Goal: Task Accomplishment & Management: Manage account settings

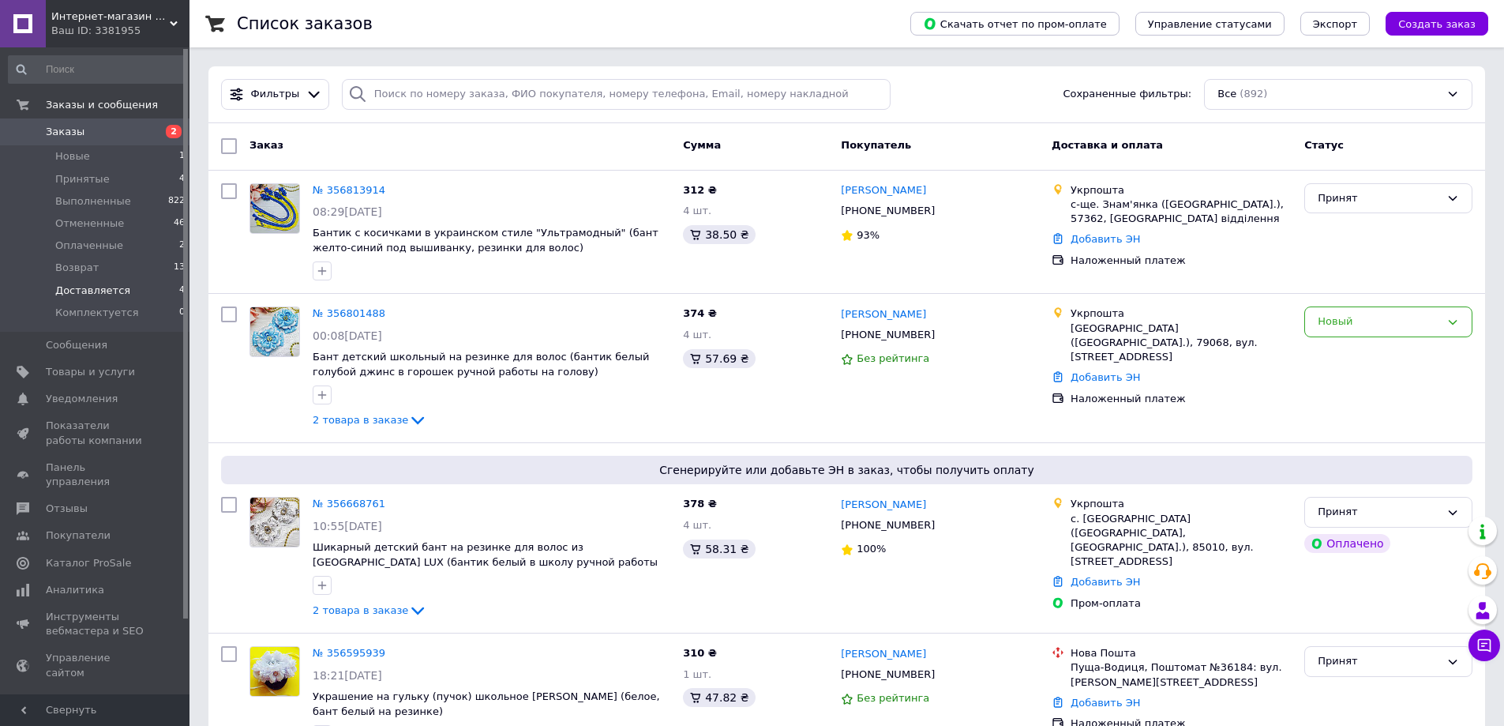
click at [100, 290] on span "Доставляется" at bounding box center [92, 291] width 75 height 14
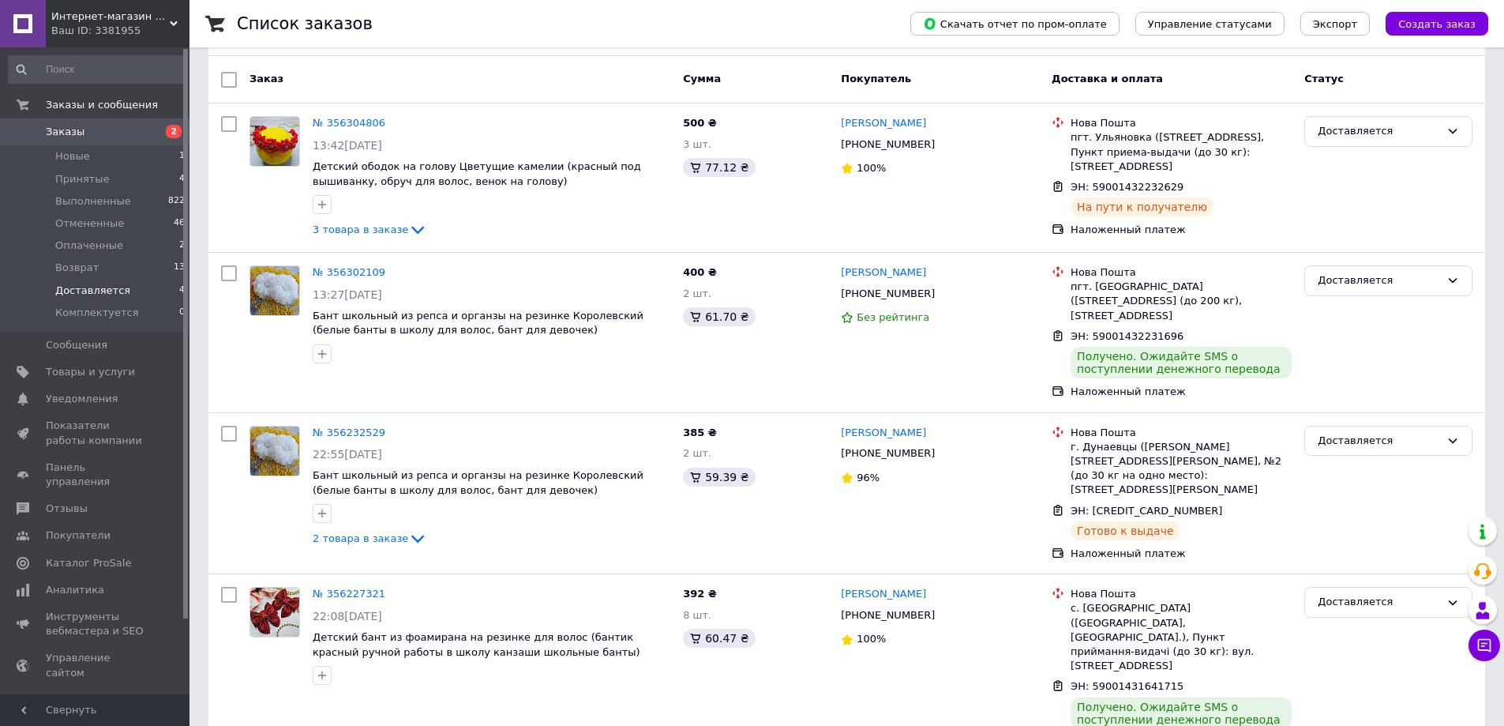
scroll to position [137, 0]
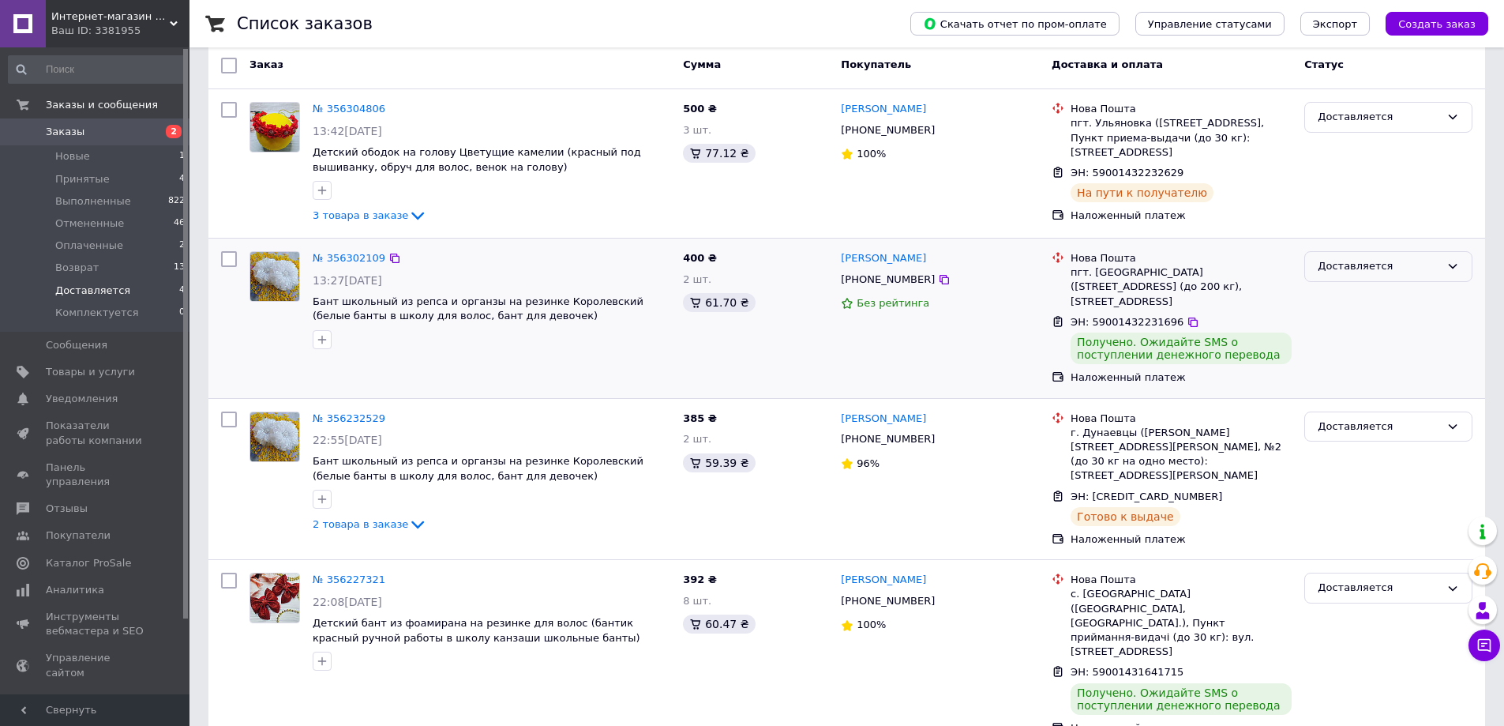
click at [1454, 261] on icon at bounding box center [1453, 266] width 13 height 13
click at [1366, 329] on li "Выполнен" at bounding box center [1388, 328] width 167 height 29
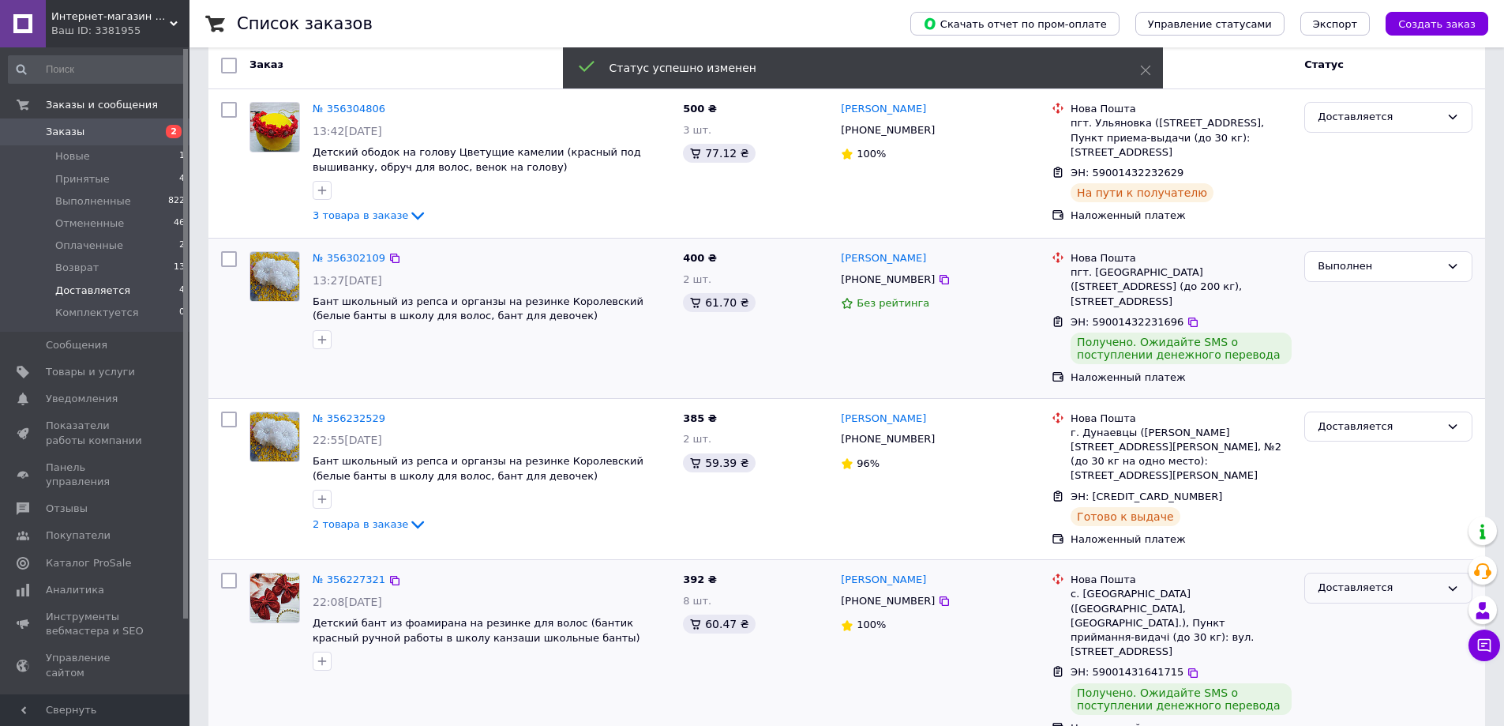
click at [1451, 582] on icon at bounding box center [1453, 588] width 13 height 13
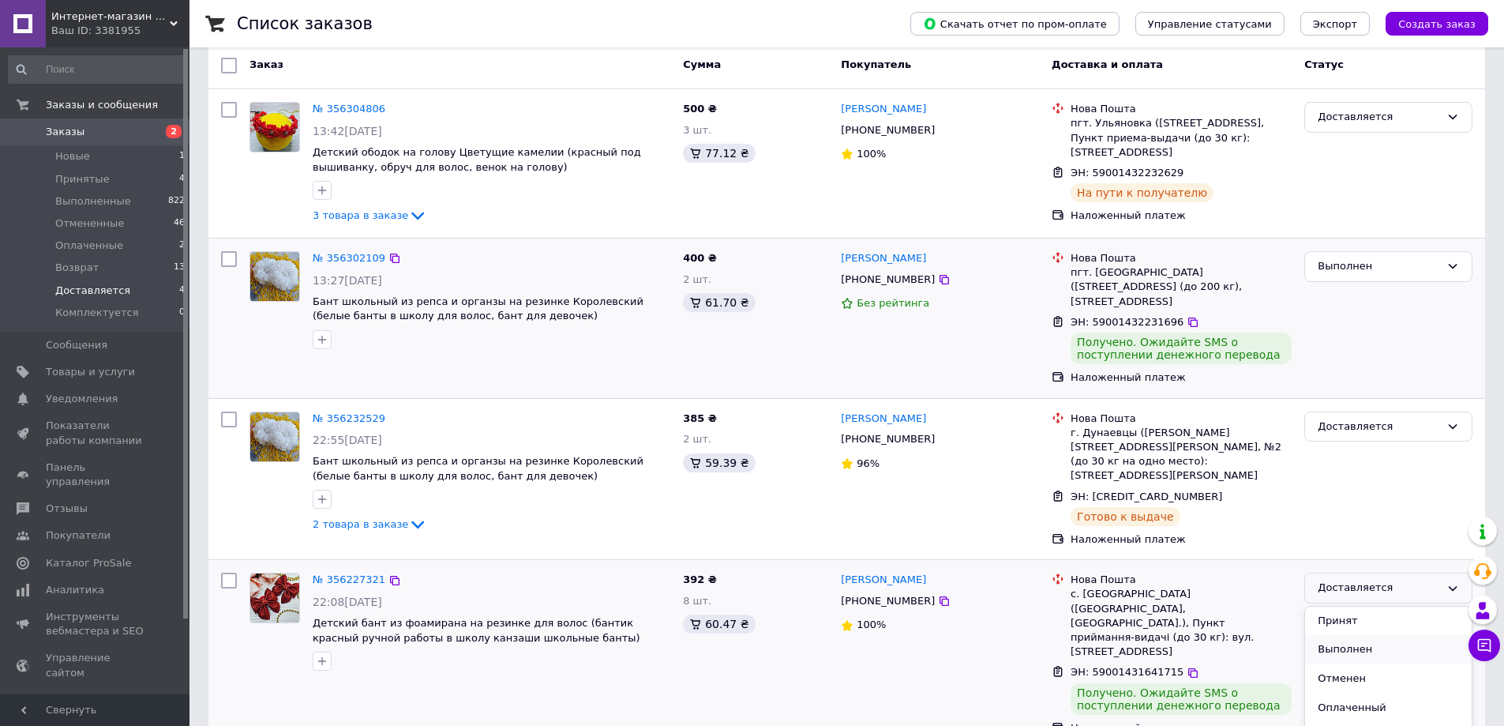
click at [1359, 637] on li "Выполнен" at bounding box center [1388, 649] width 167 height 29
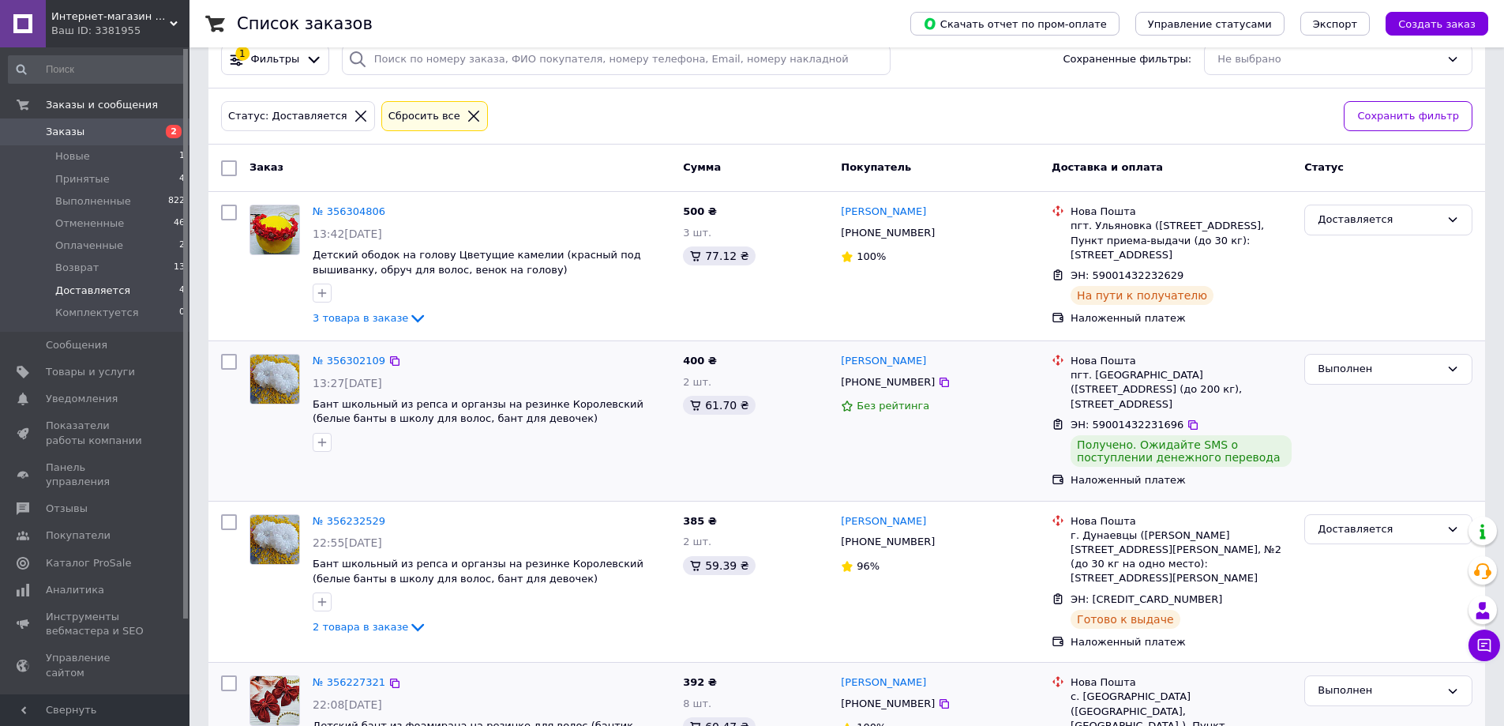
scroll to position [0, 0]
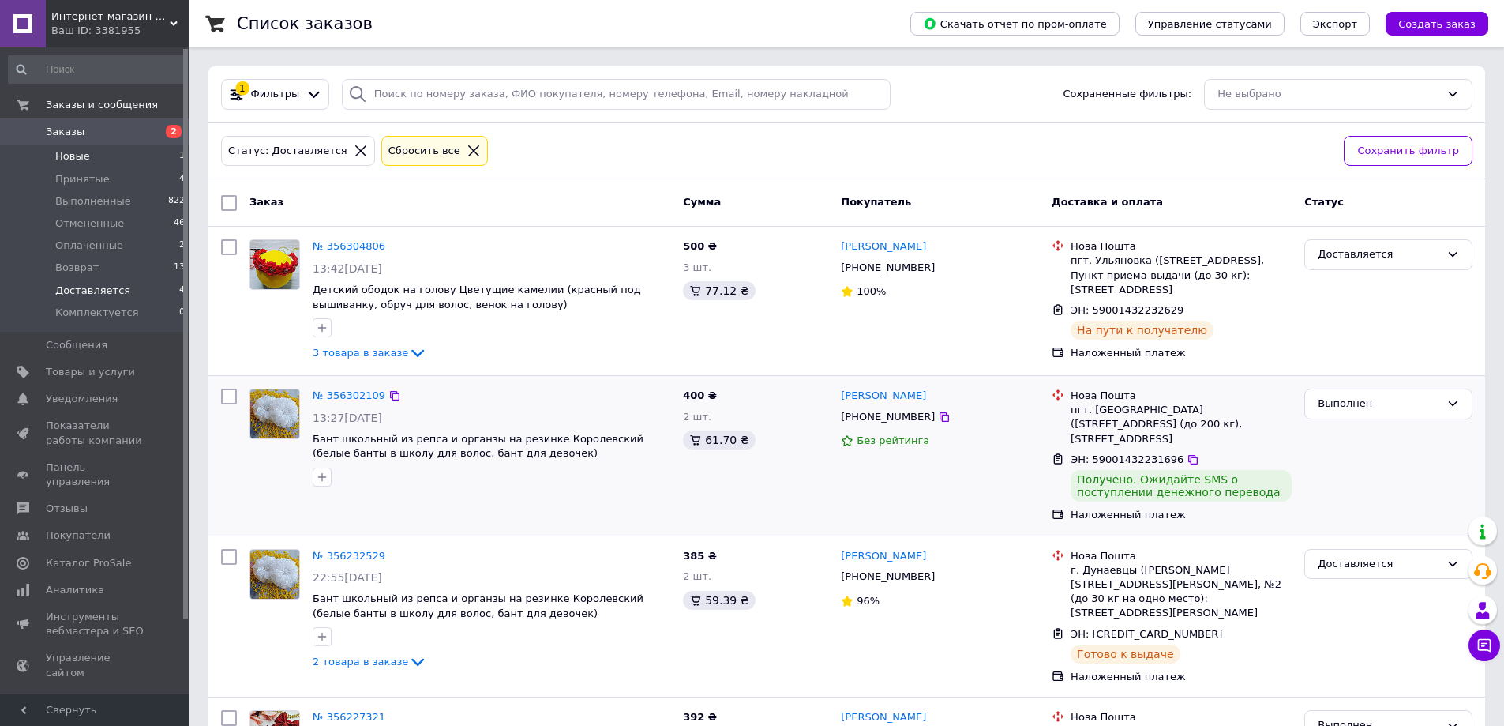
click at [82, 156] on span "Новые" at bounding box center [72, 156] width 35 height 14
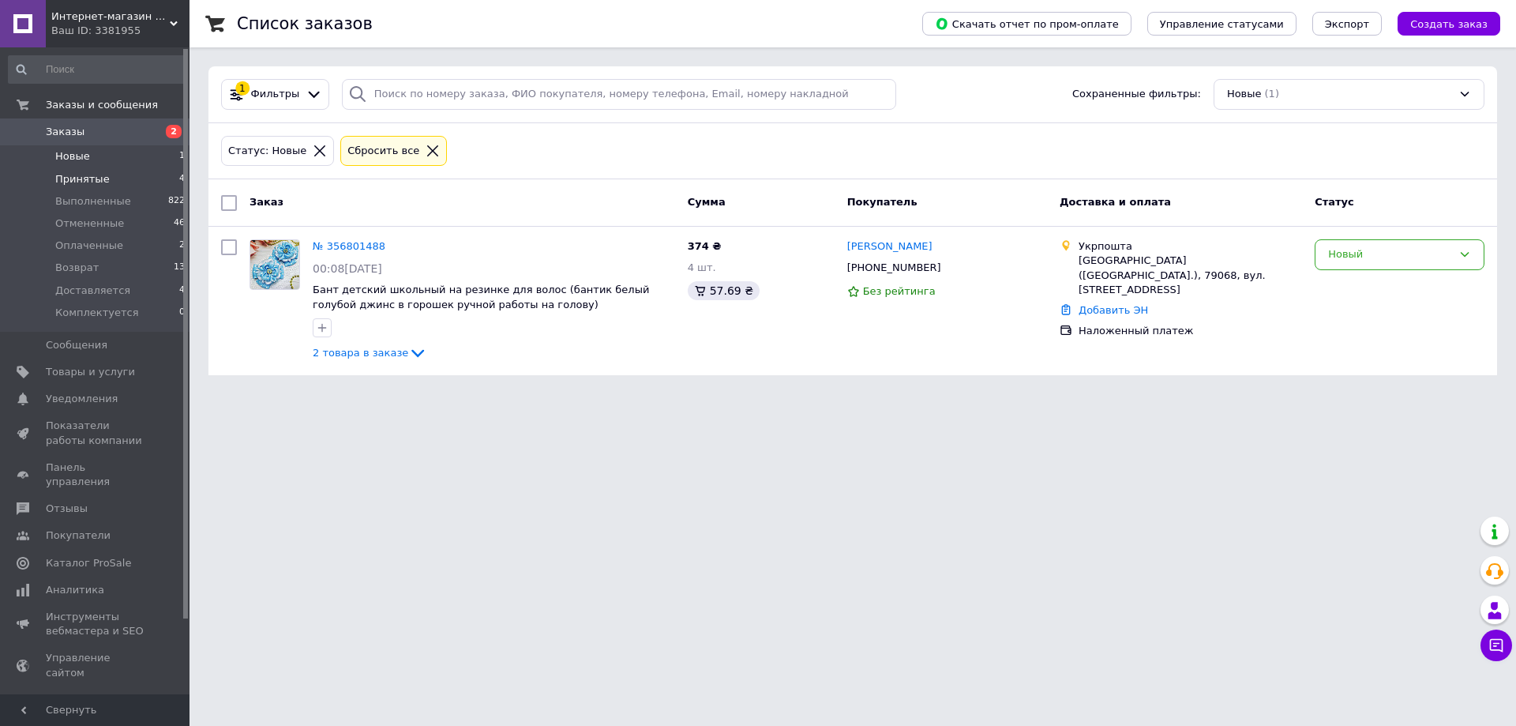
click at [84, 178] on span "Принятые" at bounding box center [82, 179] width 54 height 14
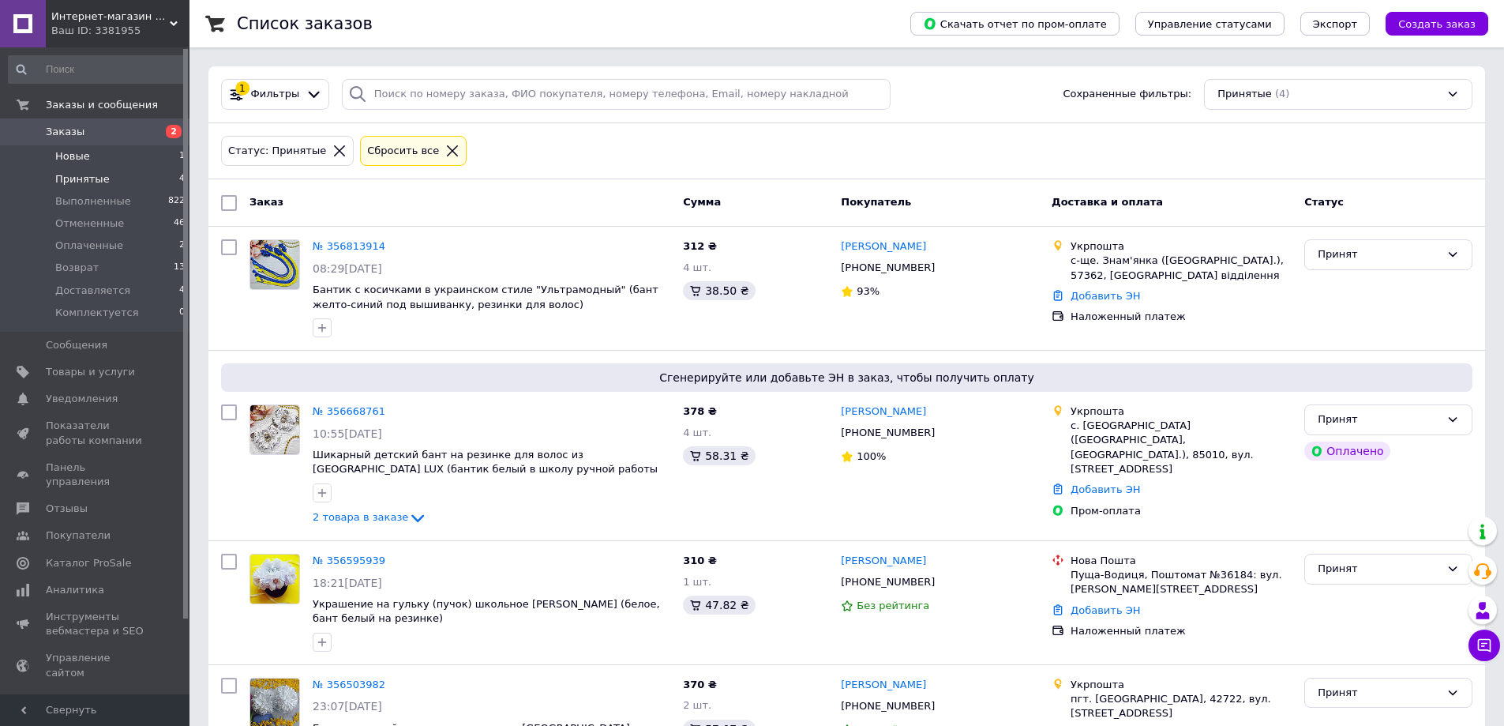
click at [75, 159] on span "Новые" at bounding box center [72, 156] width 35 height 14
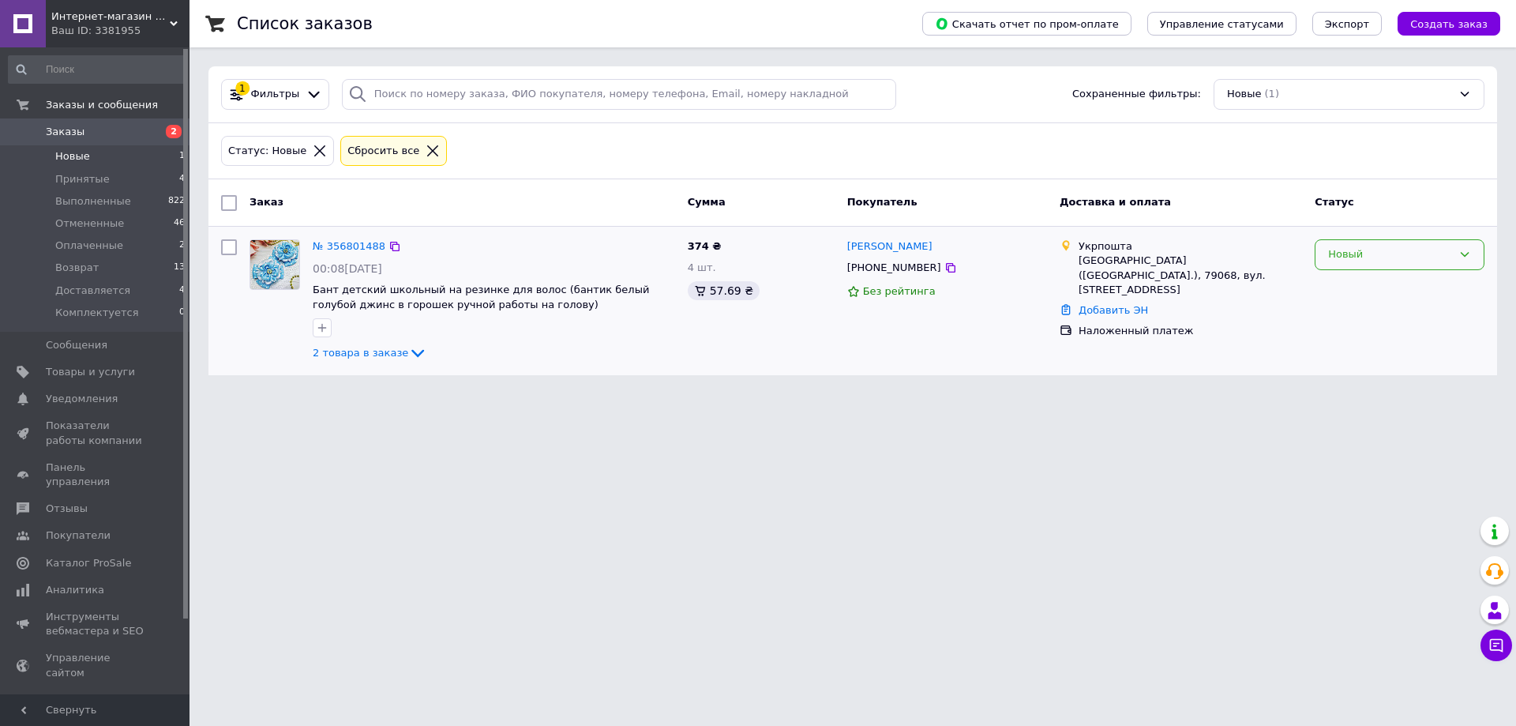
click at [1467, 250] on icon at bounding box center [1465, 254] width 13 height 13
click at [1356, 290] on li "Принят" at bounding box center [1400, 287] width 168 height 29
click at [99, 245] on span "Оплаченные" at bounding box center [89, 245] width 68 height 14
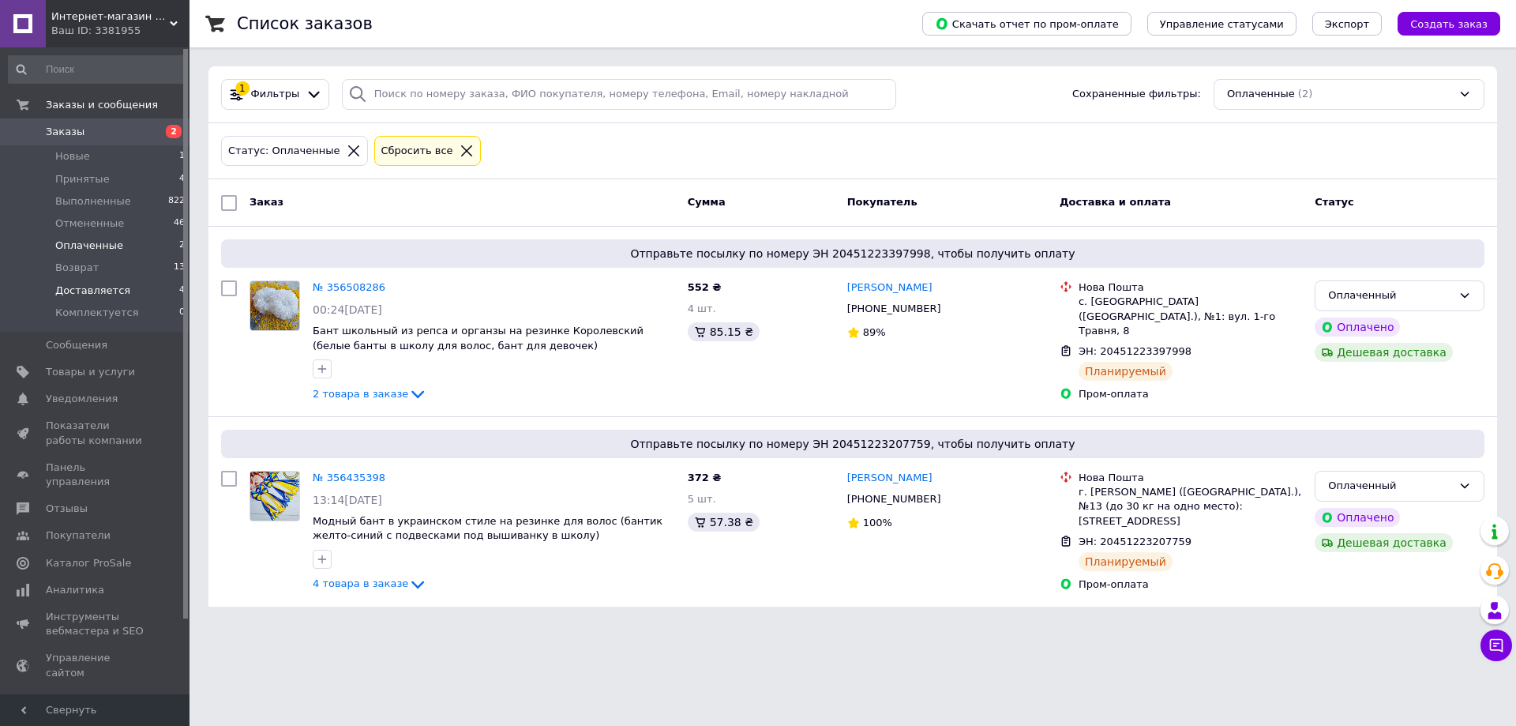
click at [99, 287] on span "Доставляется" at bounding box center [92, 291] width 75 height 14
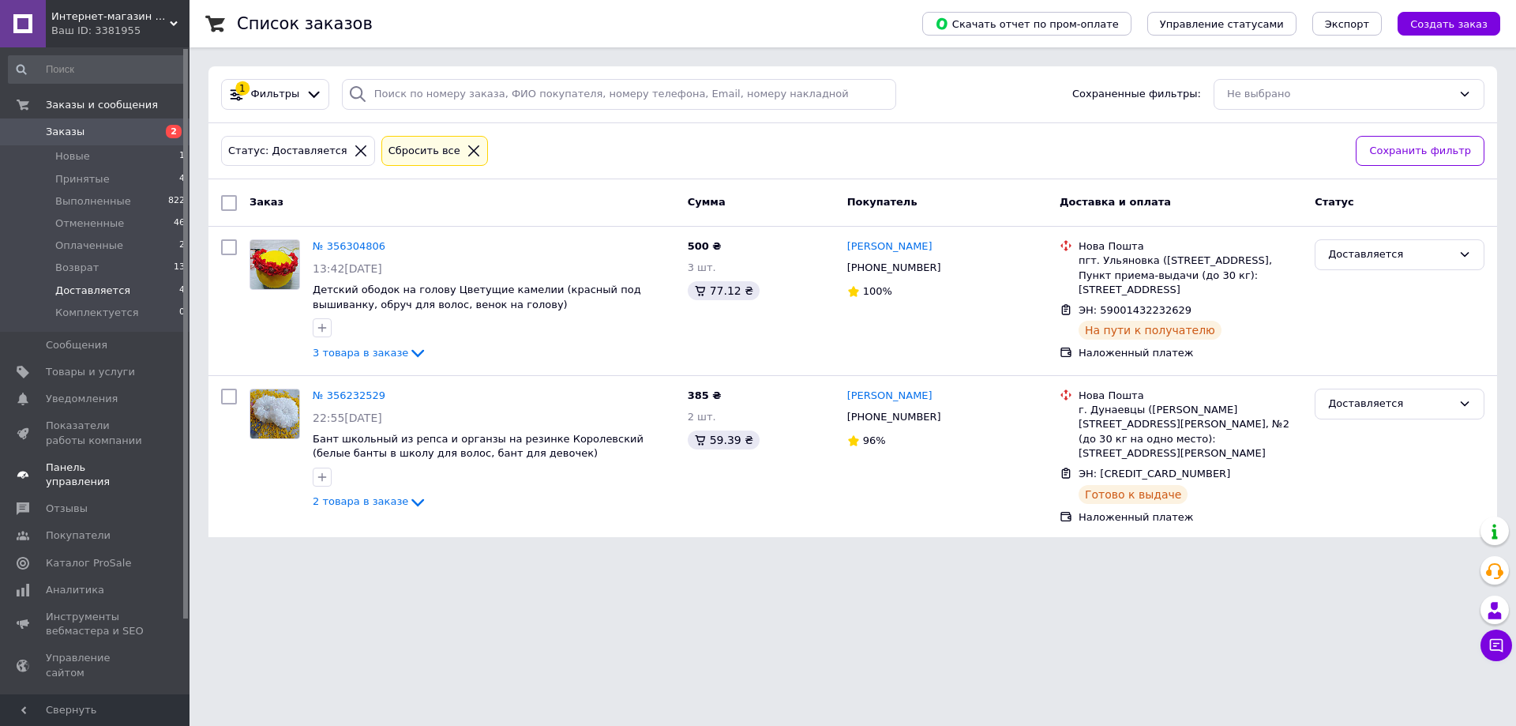
click at [113, 468] on span "Панель управления" at bounding box center [96, 474] width 100 height 28
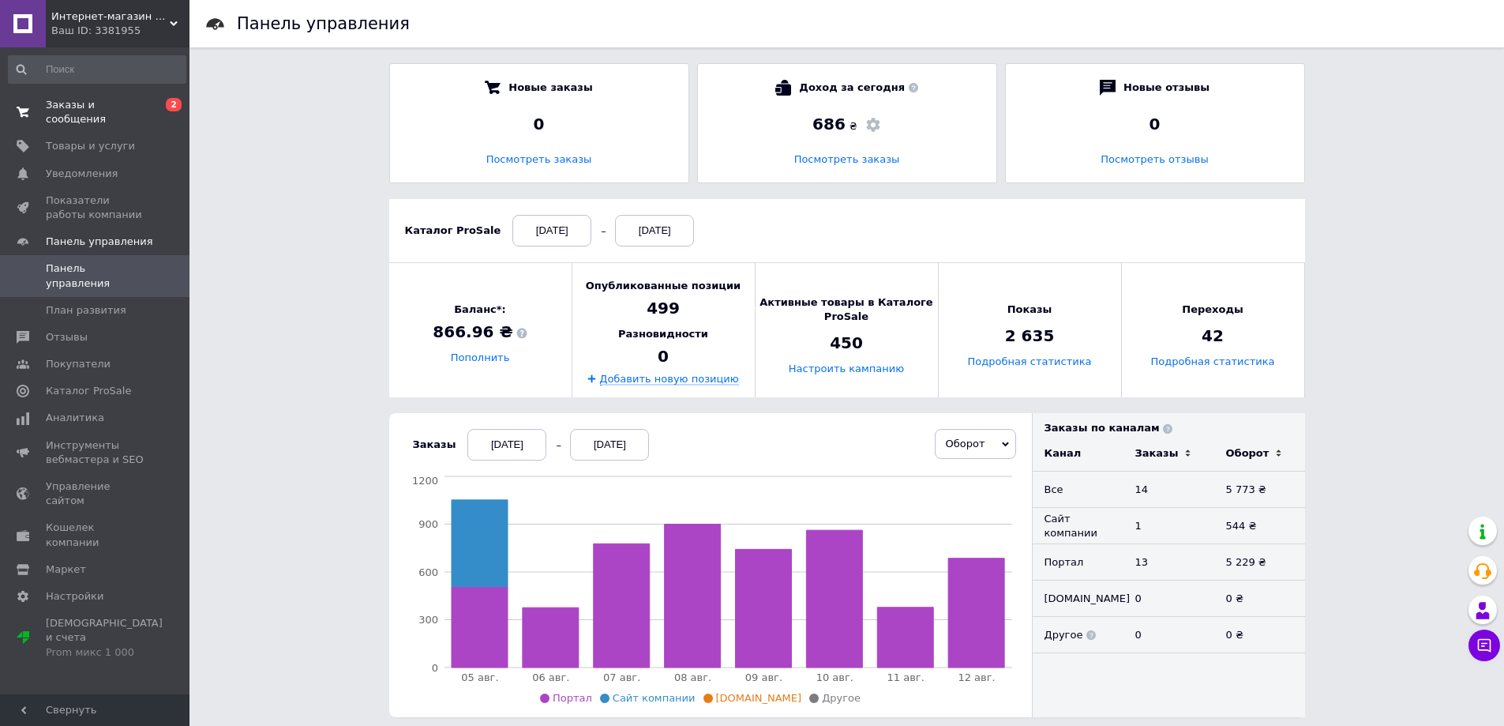
click at [113, 105] on span "Заказы и сообщения" at bounding box center [96, 112] width 100 height 28
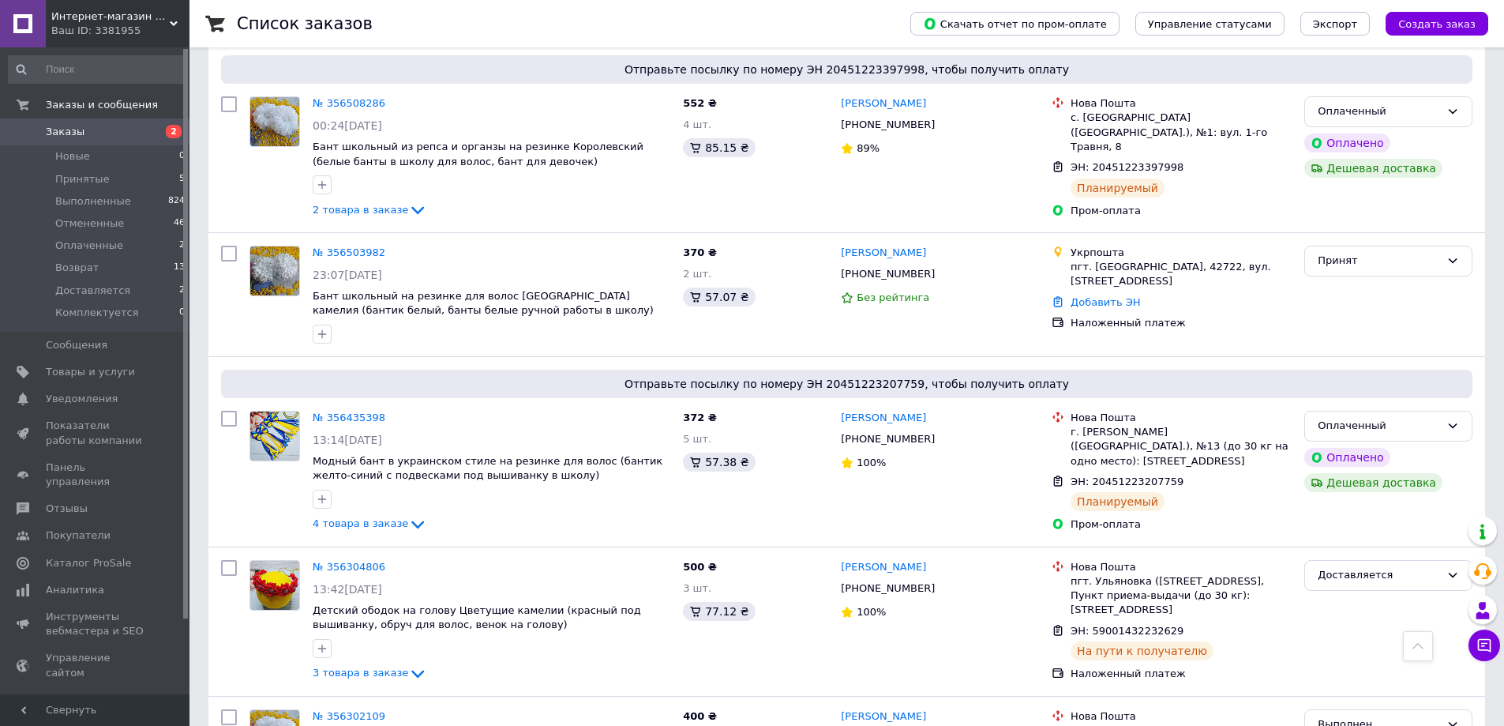
scroll to position [711, 0]
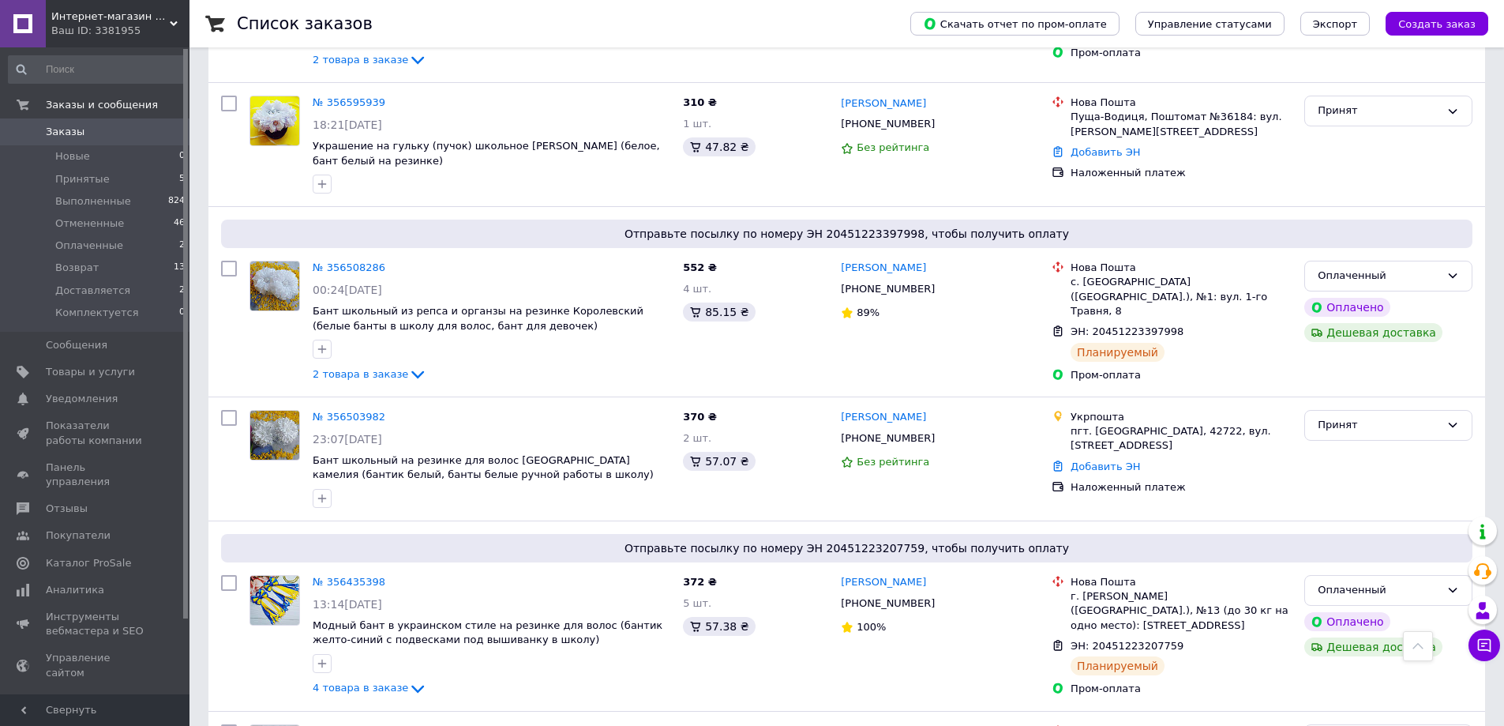
scroll to position [553, 0]
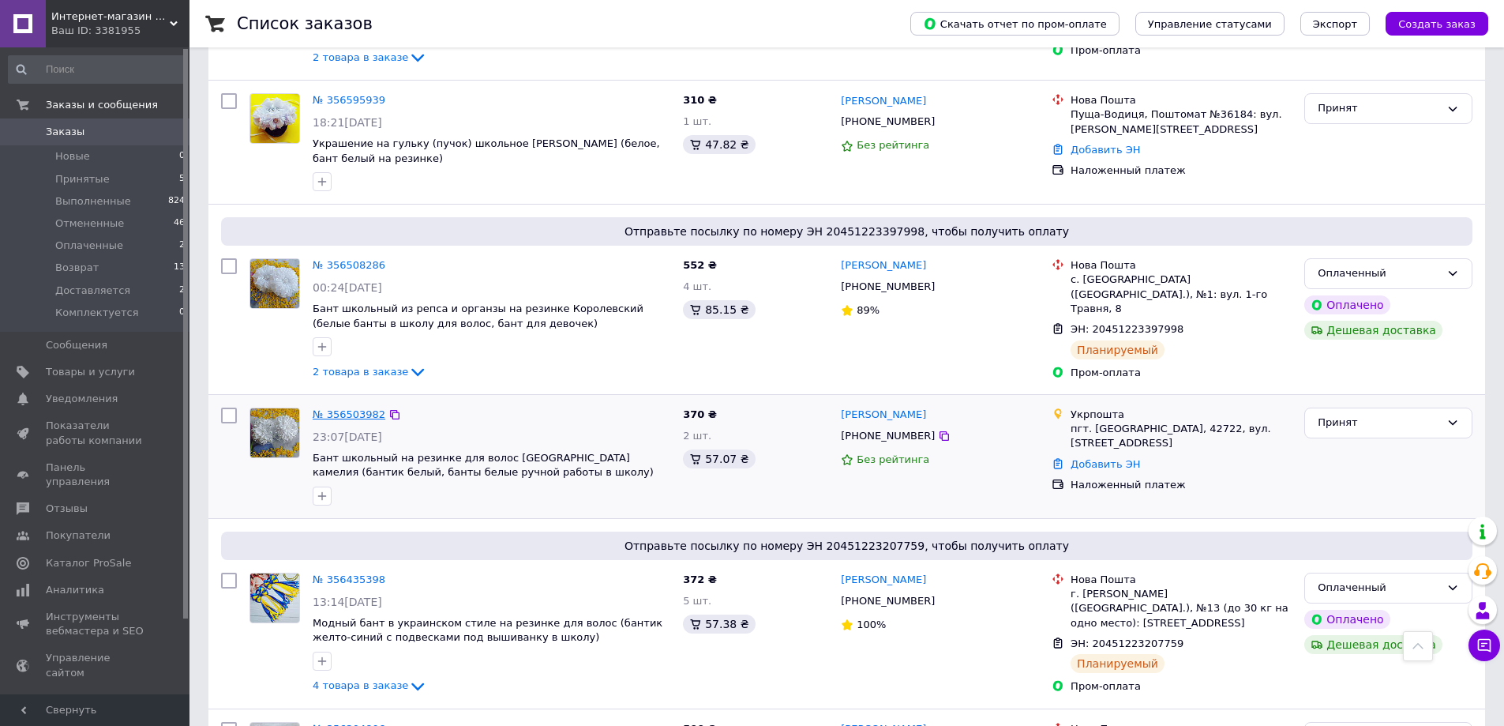
click at [347, 413] on link "№ 356503982" at bounding box center [349, 414] width 73 height 12
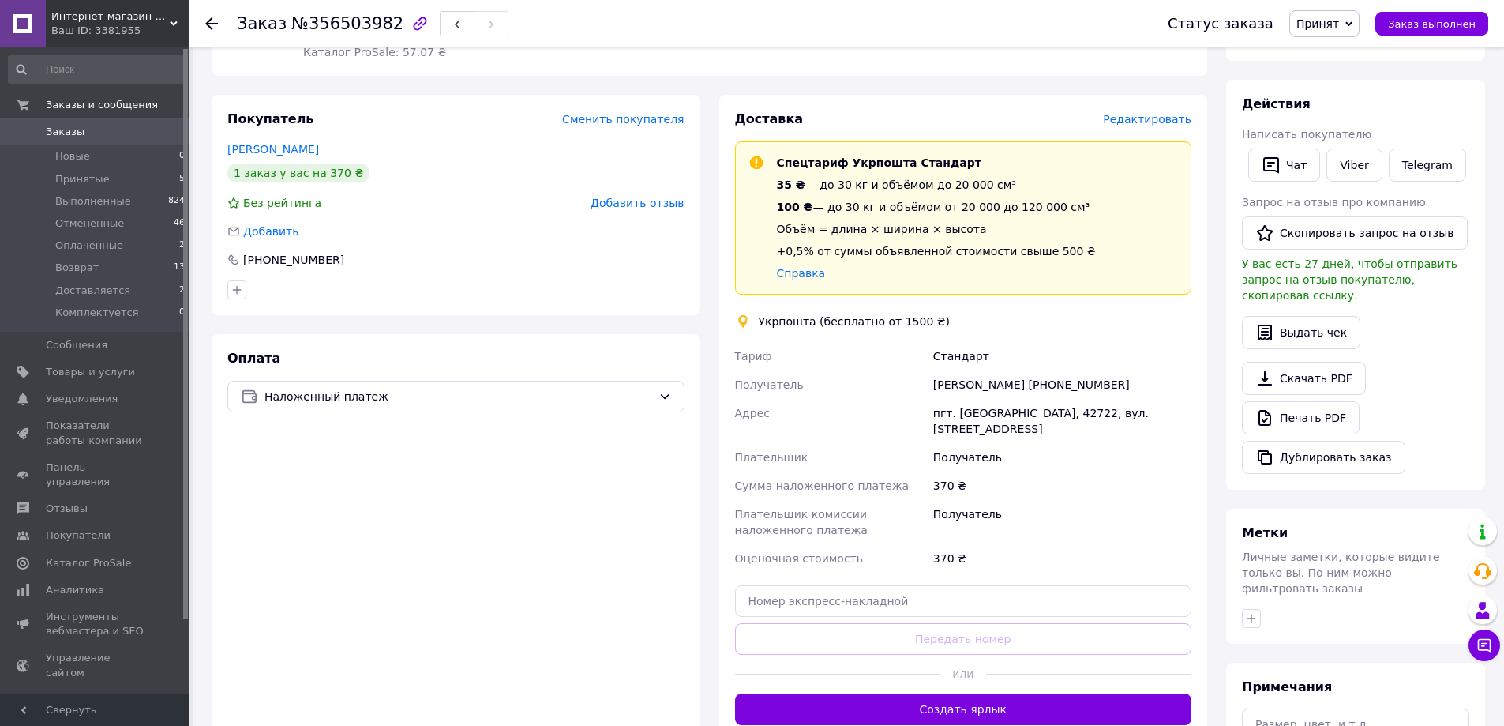
scroll to position [237, 0]
click at [966, 693] on button "Создать ярлык" at bounding box center [963, 709] width 457 height 32
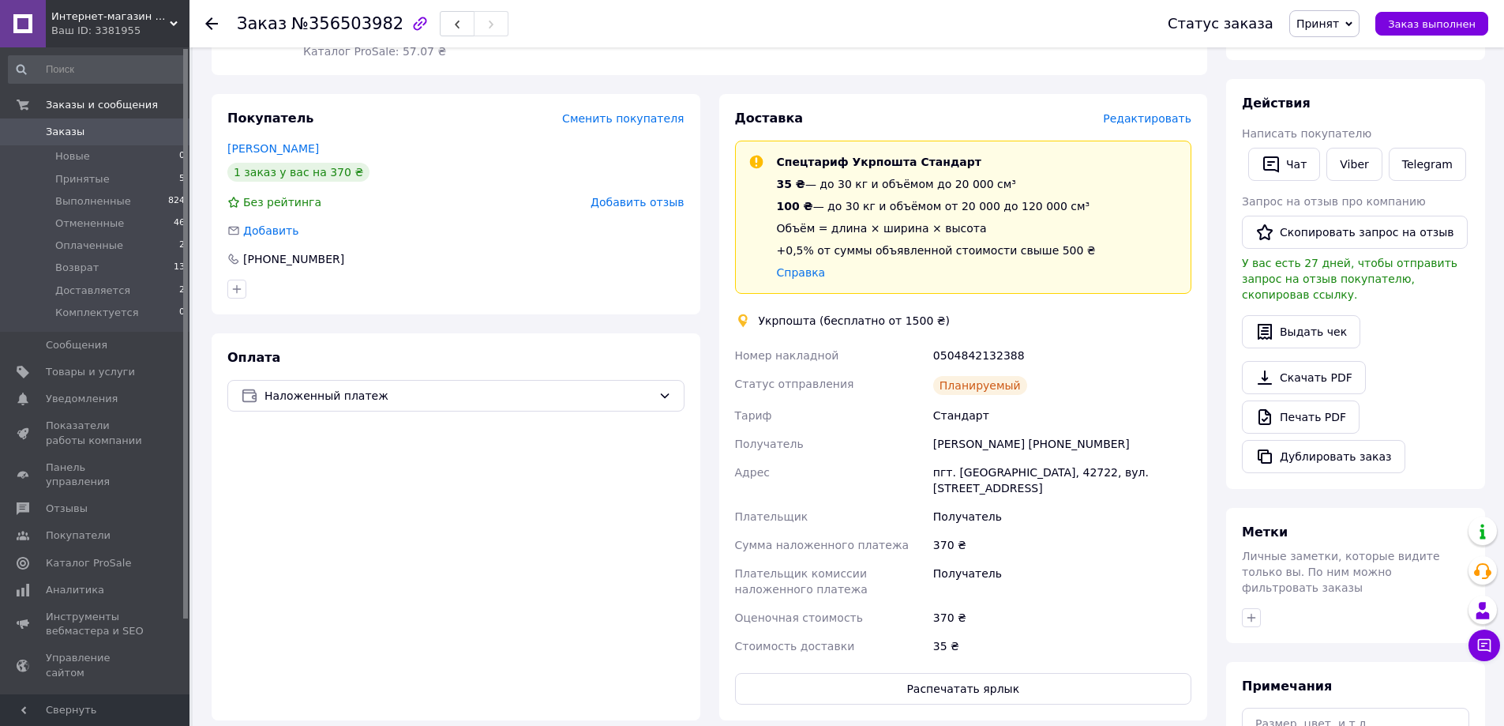
click at [208, 23] on use at bounding box center [211, 23] width 13 height 13
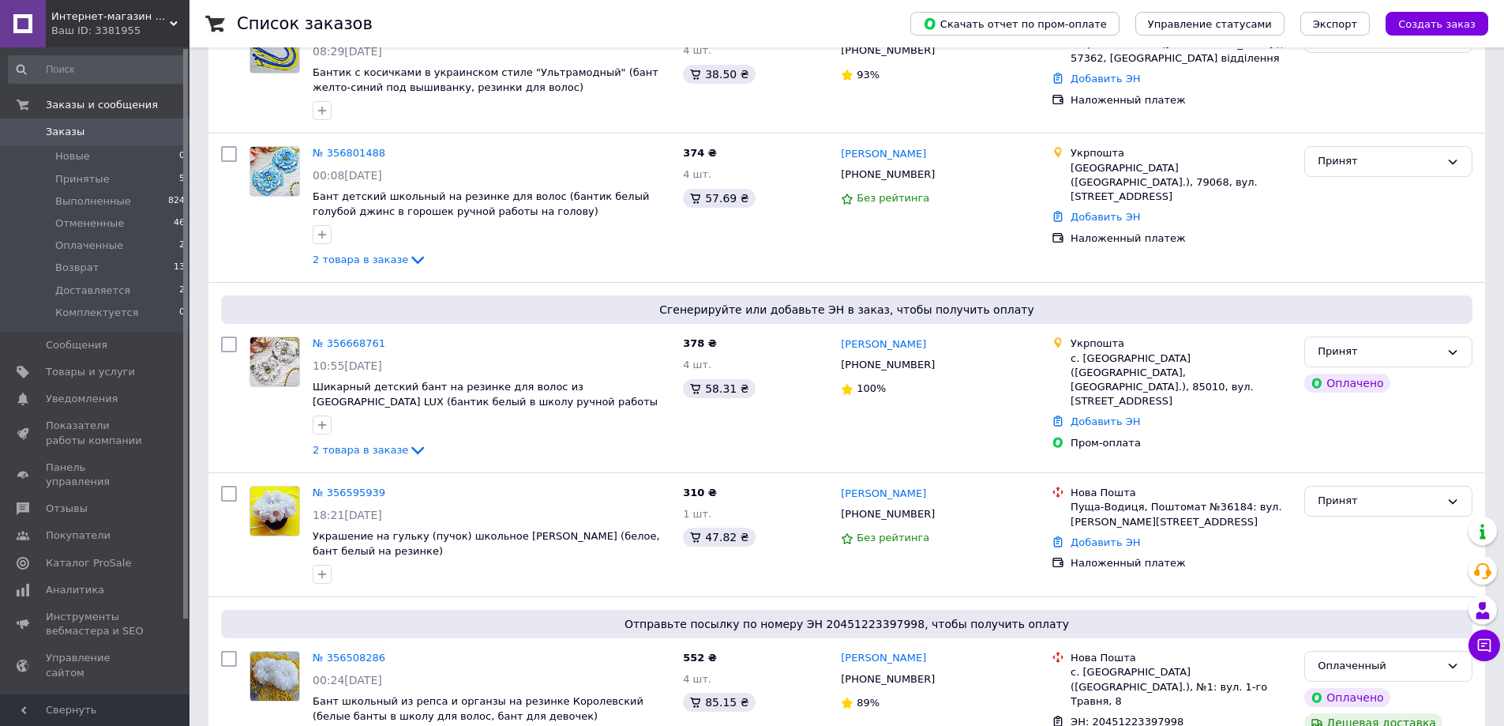
scroll to position [158, 0]
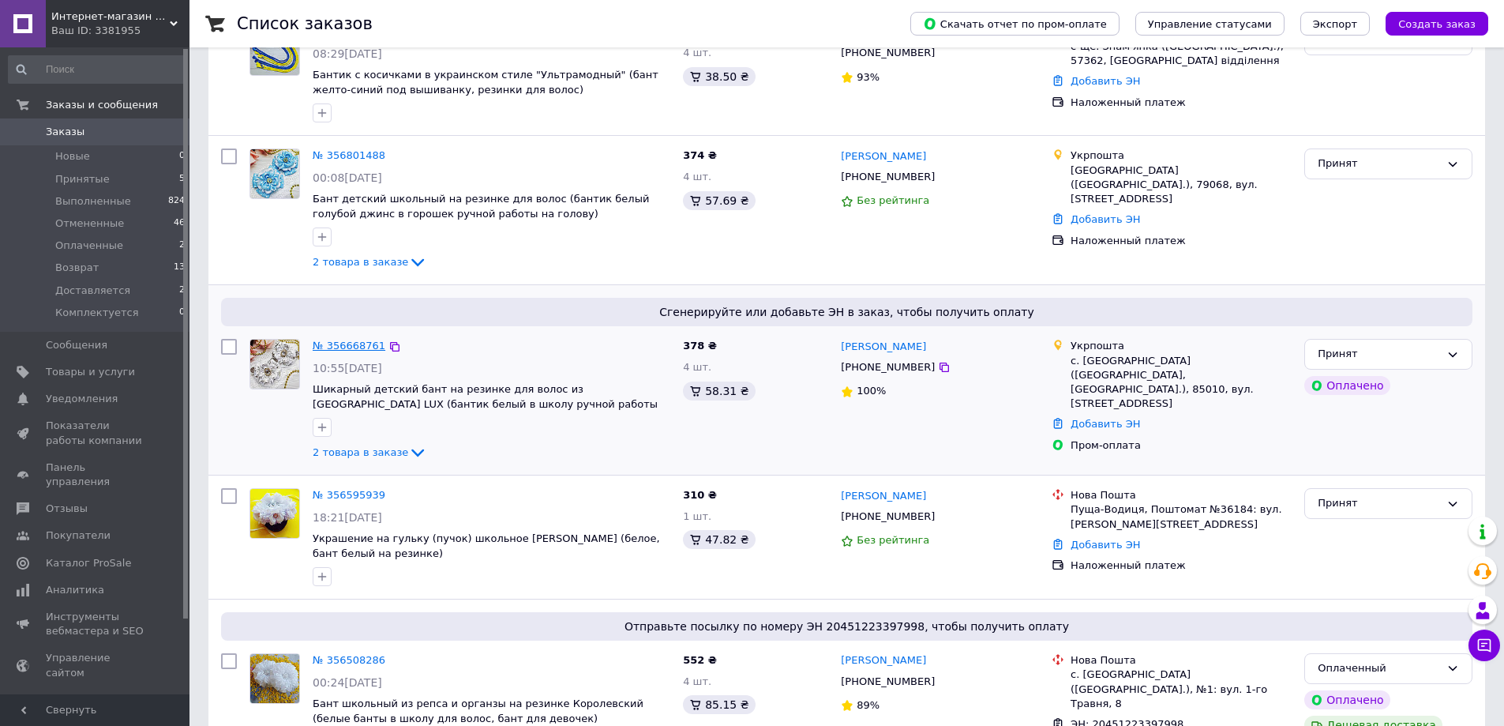
click at [340, 345] on link "№ 356668761" at bounding box center [349, 346] width 73 height 12
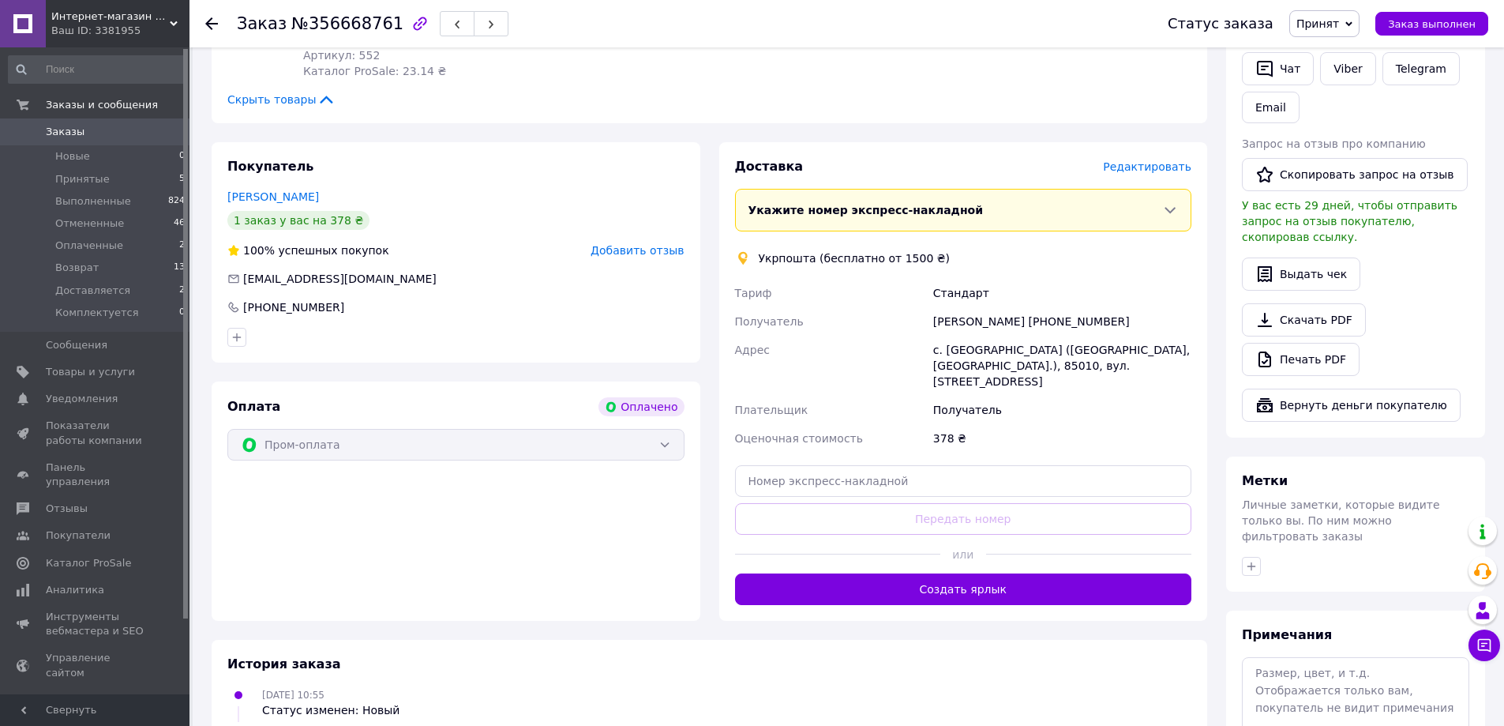
scroll to position [395, 0]
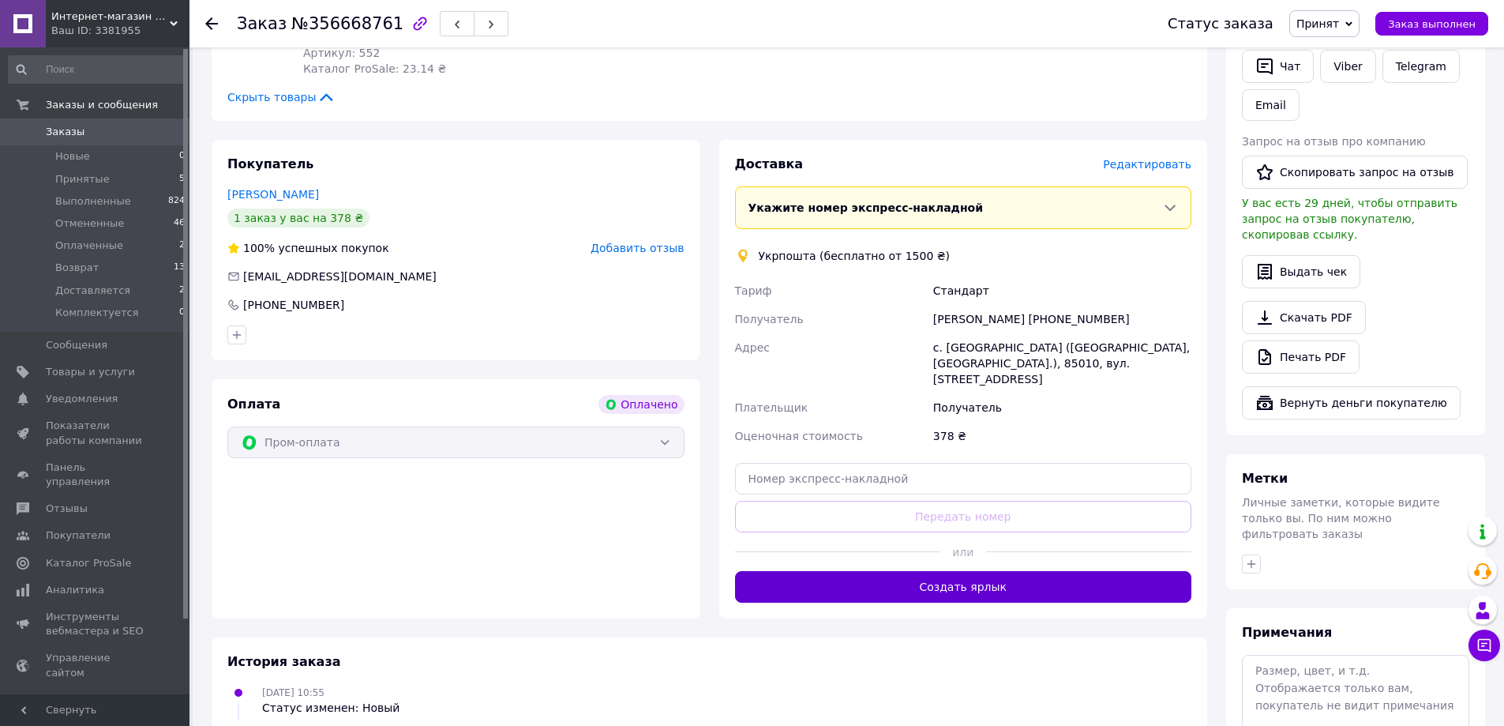
click at [957, 573] on button "Создать ярлык" at bounding box center [963, 587] width 457 height 32
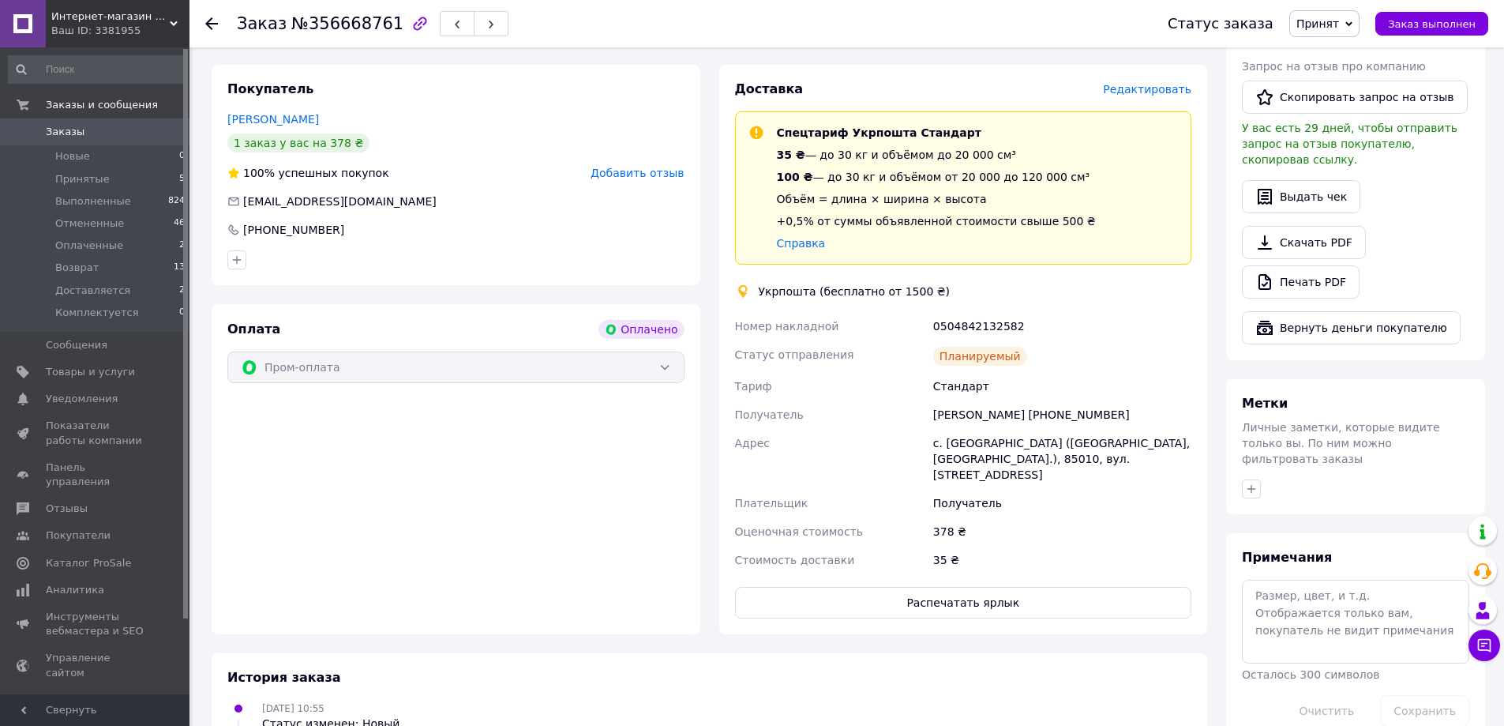
scroll to position [474, 0]
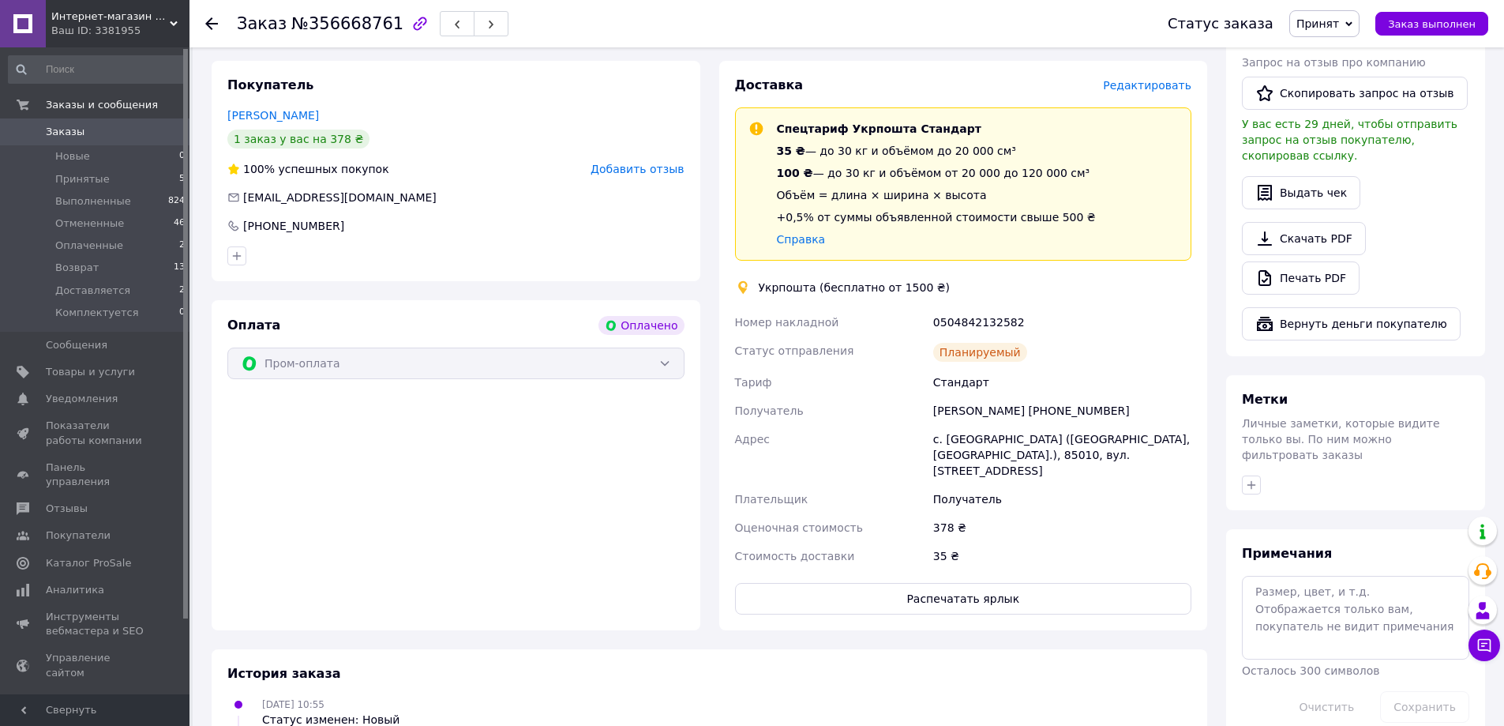
click at [212, 20] on icon at bounding box center [211, 23] width 13 height 13
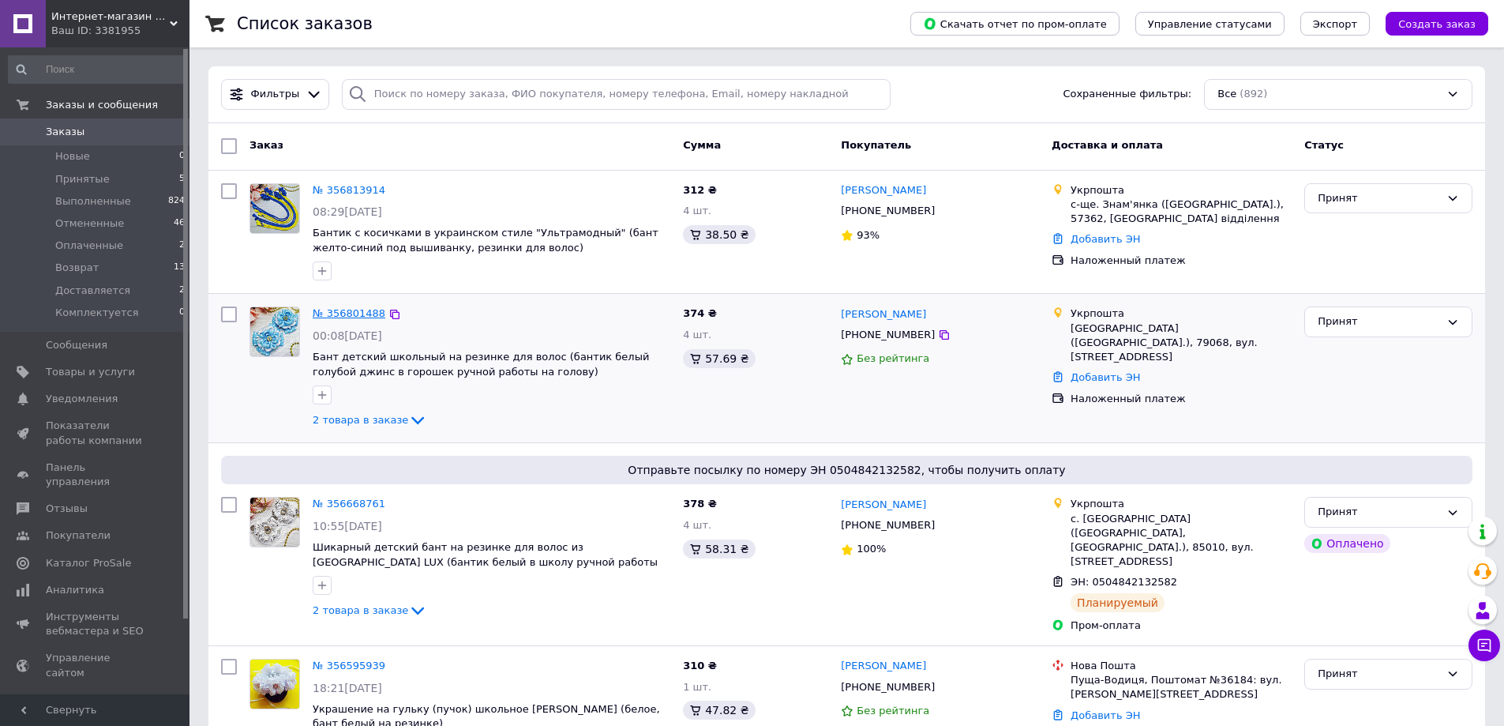
click at [344, 310] on link "№ 356801488" at bounding box center [349, 313] width 73 height 12
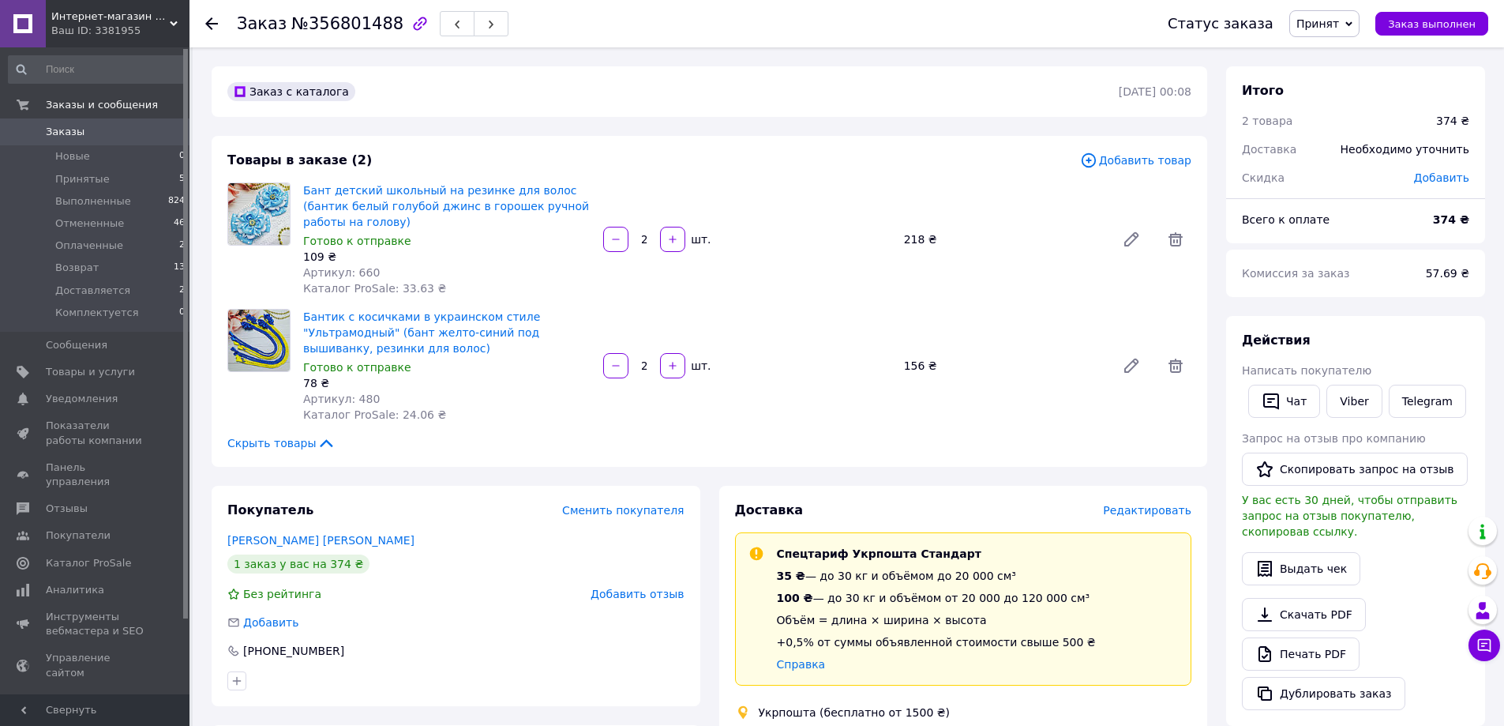
click at [211, 26] on icon at bounding box center [211, 23] width 13 height 13
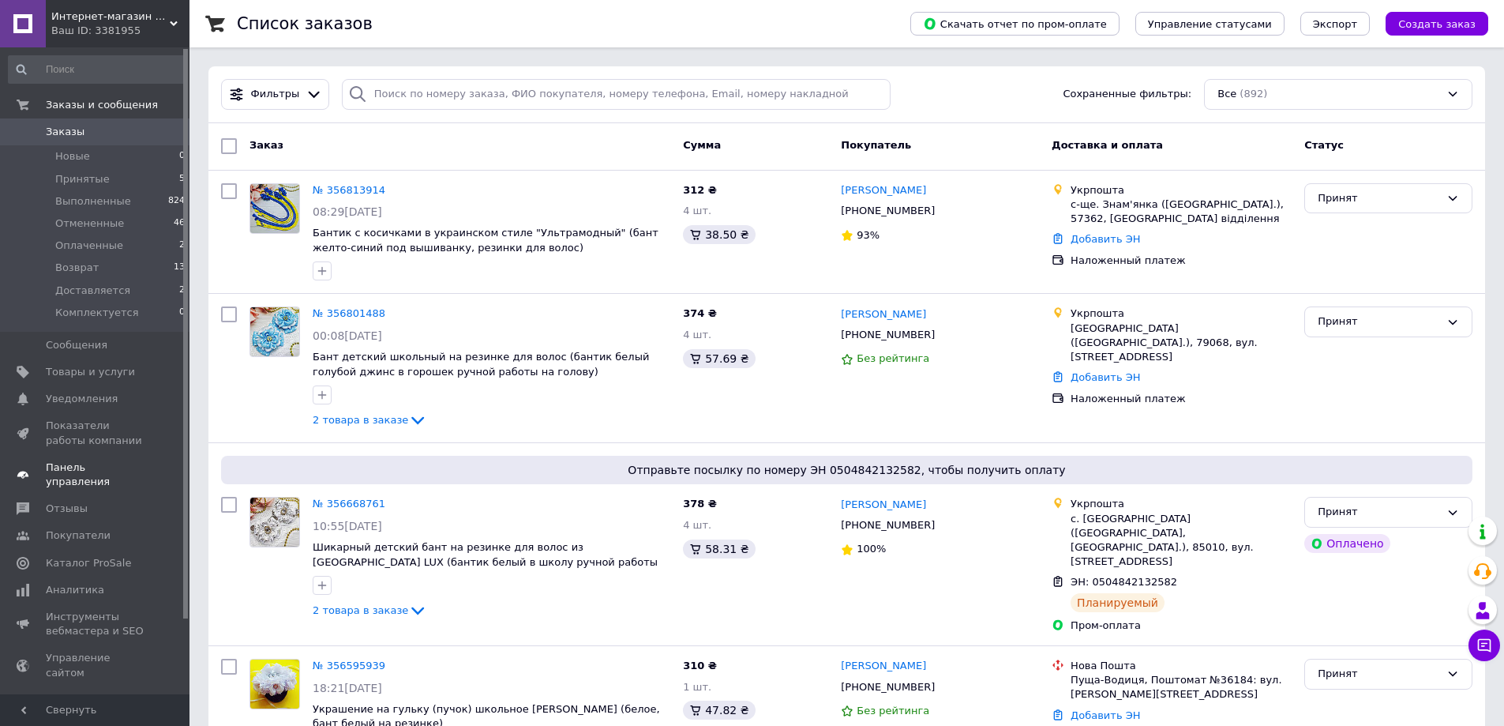
click at [93, 466] on span "Панель управления" at bounding box center [96, 474] width 100 height 28
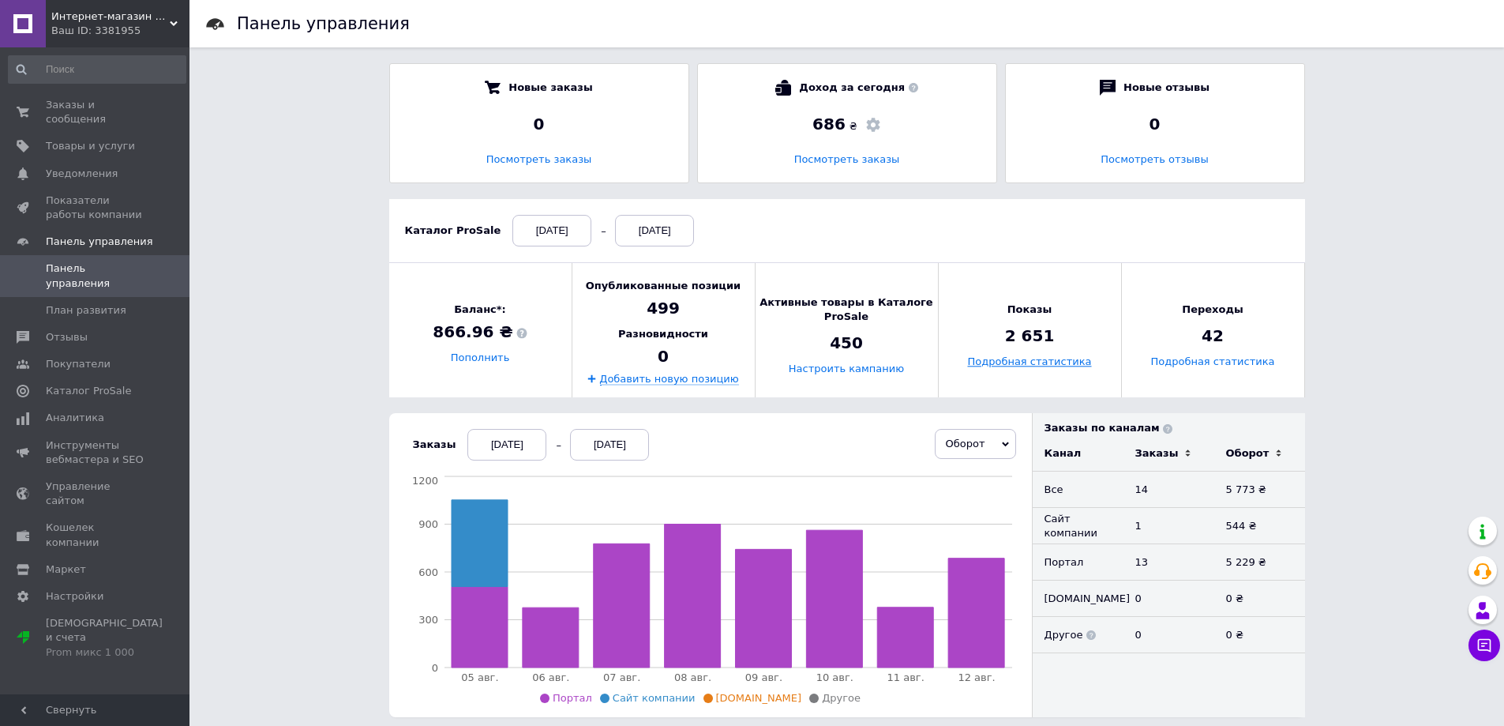
click at [1015, 365] on link "Подробная статистика" at bounding box center [1029, 362] width 124 height 12
